Goal: Information Seeking & Learning: Understand process/instructions

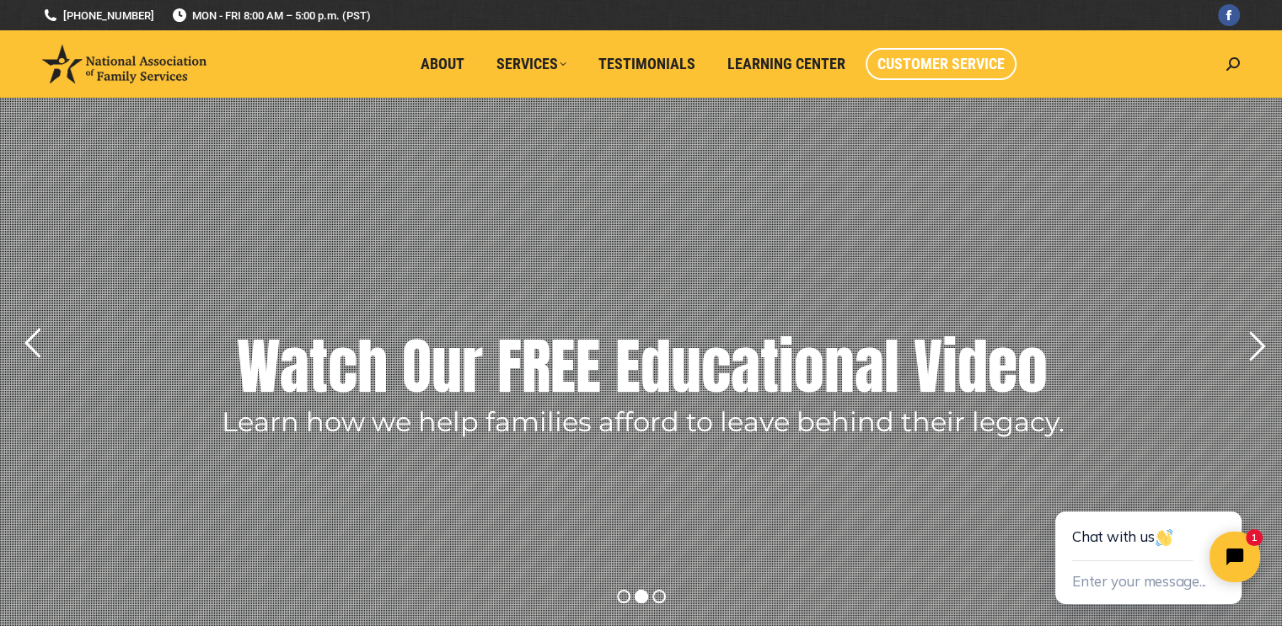
click at [943, 63] on span "Customer Service" at bounding box center [941, 64] width 127 height 19
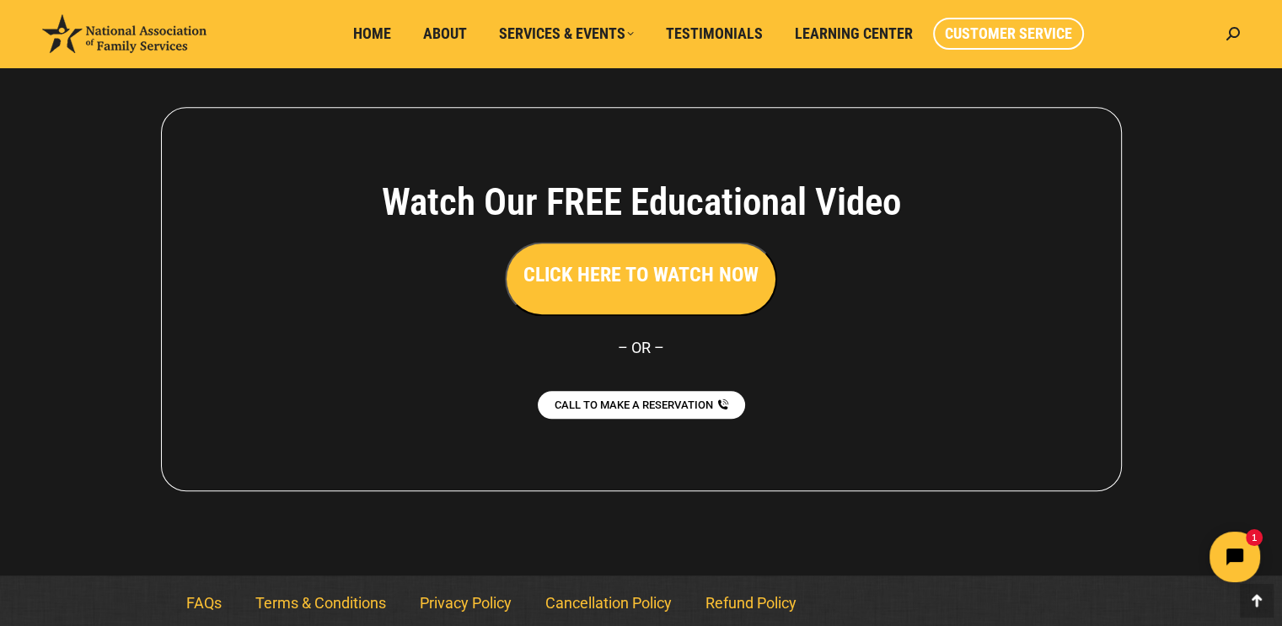
scroll to position [1568, 0]
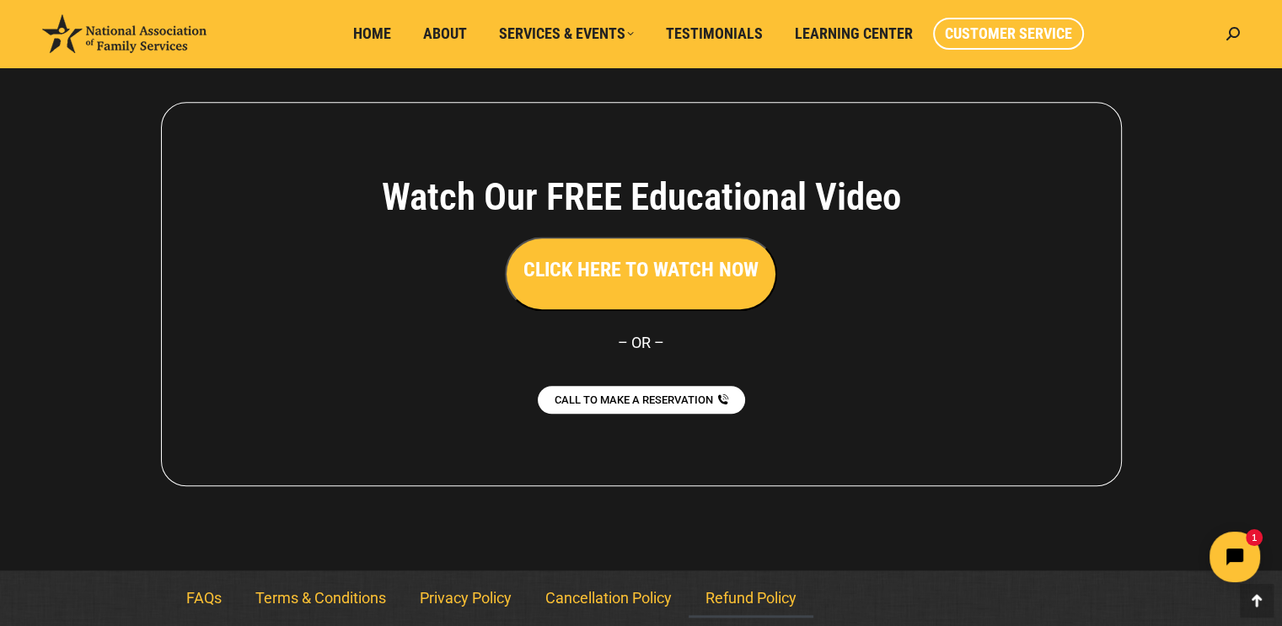
click at [755, 603] on link "Refund Policy" at bounding box center [751, 598] width 125 height 39
